Goal: Find specific page/section: Find specific page/section

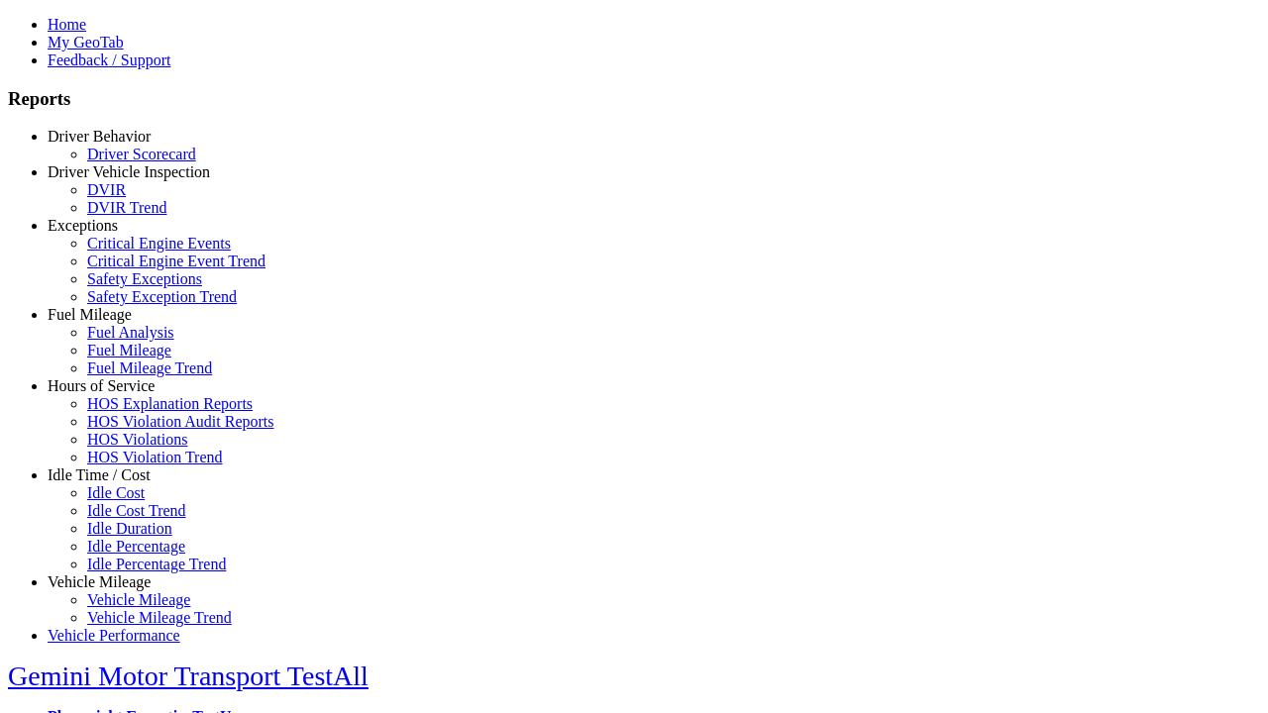
click at [114, 180] on link "Driver Vehicle Inspection" at bounding box center [129, 171] width 163 height 17
click at [126, 198] on link "DVIR" at bounding box center [106, 189] width 39 height 17
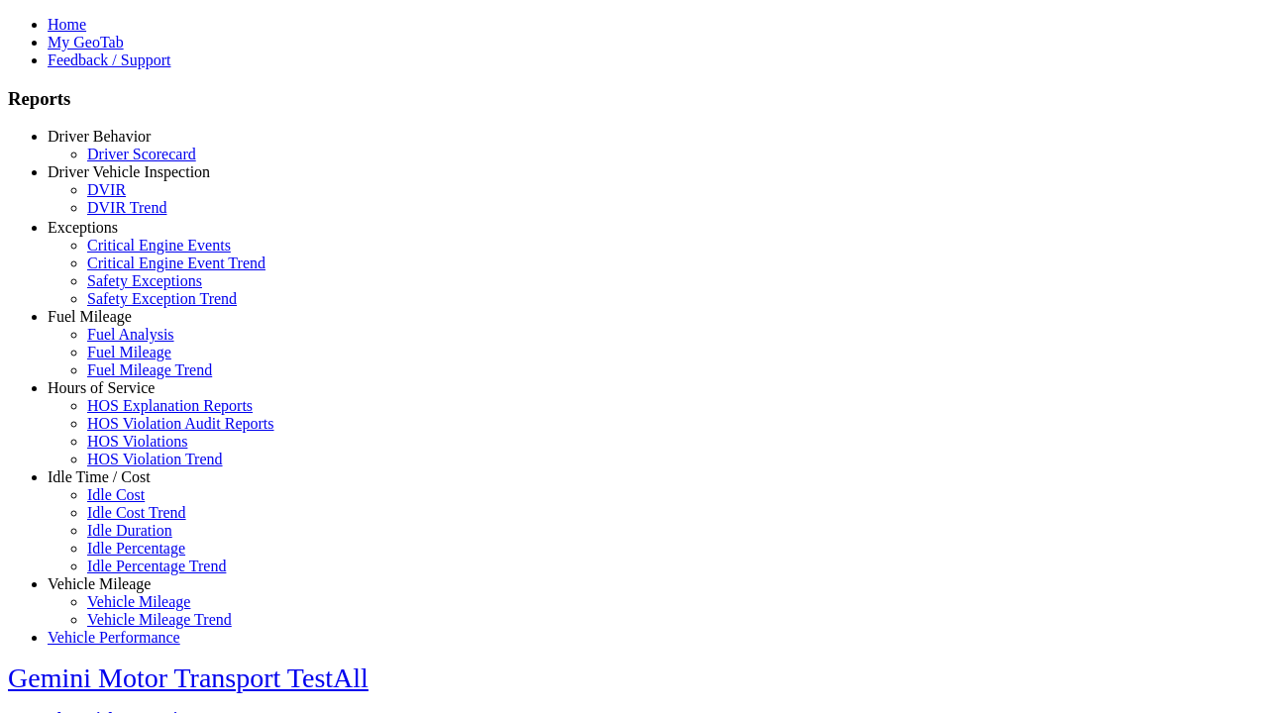
scroll to position [12, 0]
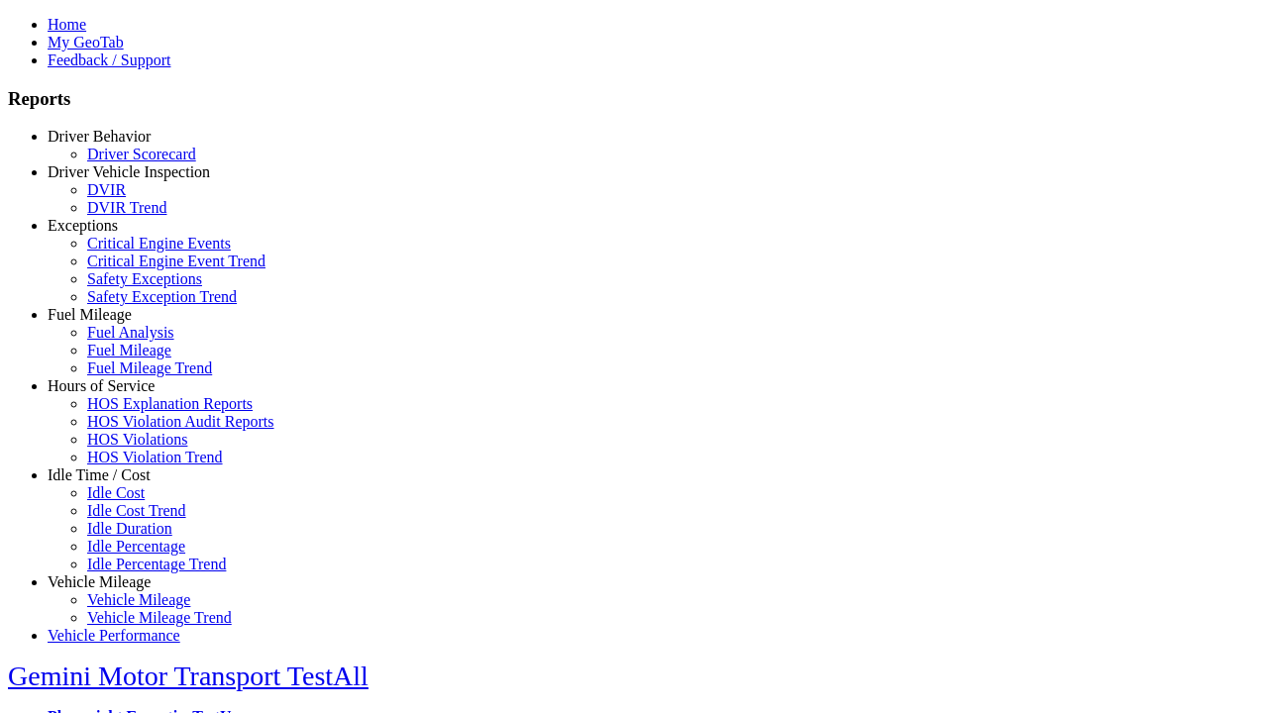
select select "**********"
